Goal: Entertainment & Leisure: Consume media (video, audio)

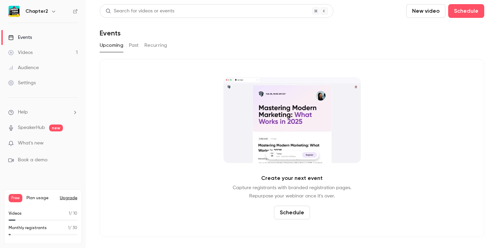
click at [133, 45] on button "Past" at bounding box center [134, 45] width 10 height 11
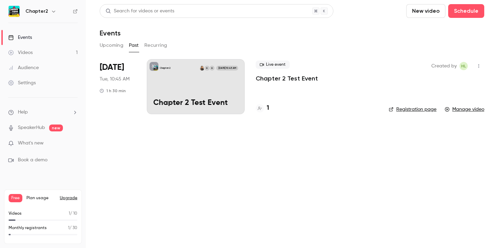
click at [214, 92] on div "Chapter2 D D [DATE] 10:45 AM Chapter 2 Test Event" at bounding box center [196, 86] width 98 height 55
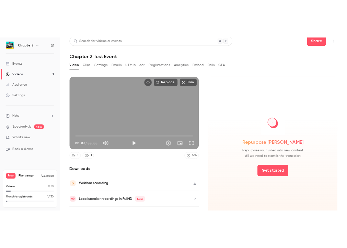
scroll to position [22, 0]
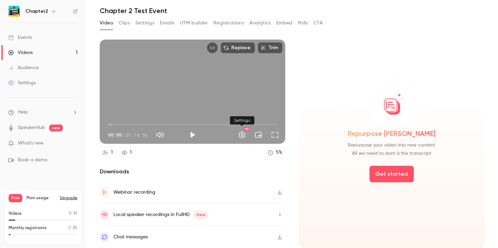
click at [239, 136] on button "Settings" at bounding box center [242, 135] width 14 height 14
click at [253, 213] on div "Local speaker recordings in FullHD New" at bounding box center [193, 214] width 186 height 22
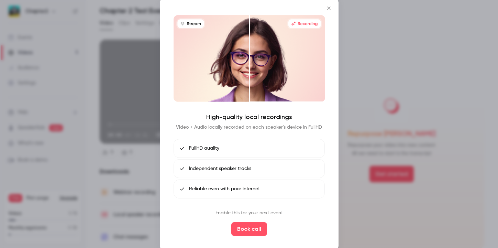
click at [330, 5] on icon "Close" at bounding box center [329, 7] width 8 height 5
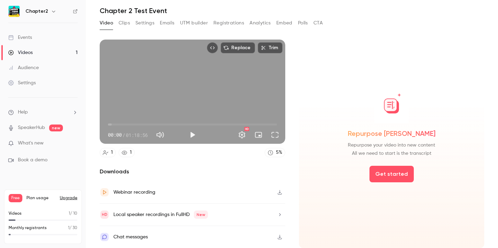
click at [218, 189] on div "Webinar recording" at bounding box center [193, 192] width 186 height 22
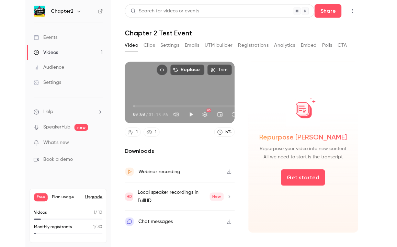
scroll to position [0, 0]
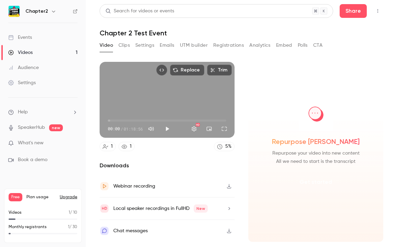
click at [315, 182] on button "Get started" at bounding box center [316, 182] width 44 height 16
